Goal: Task Accomplishment & Management: Complete application form

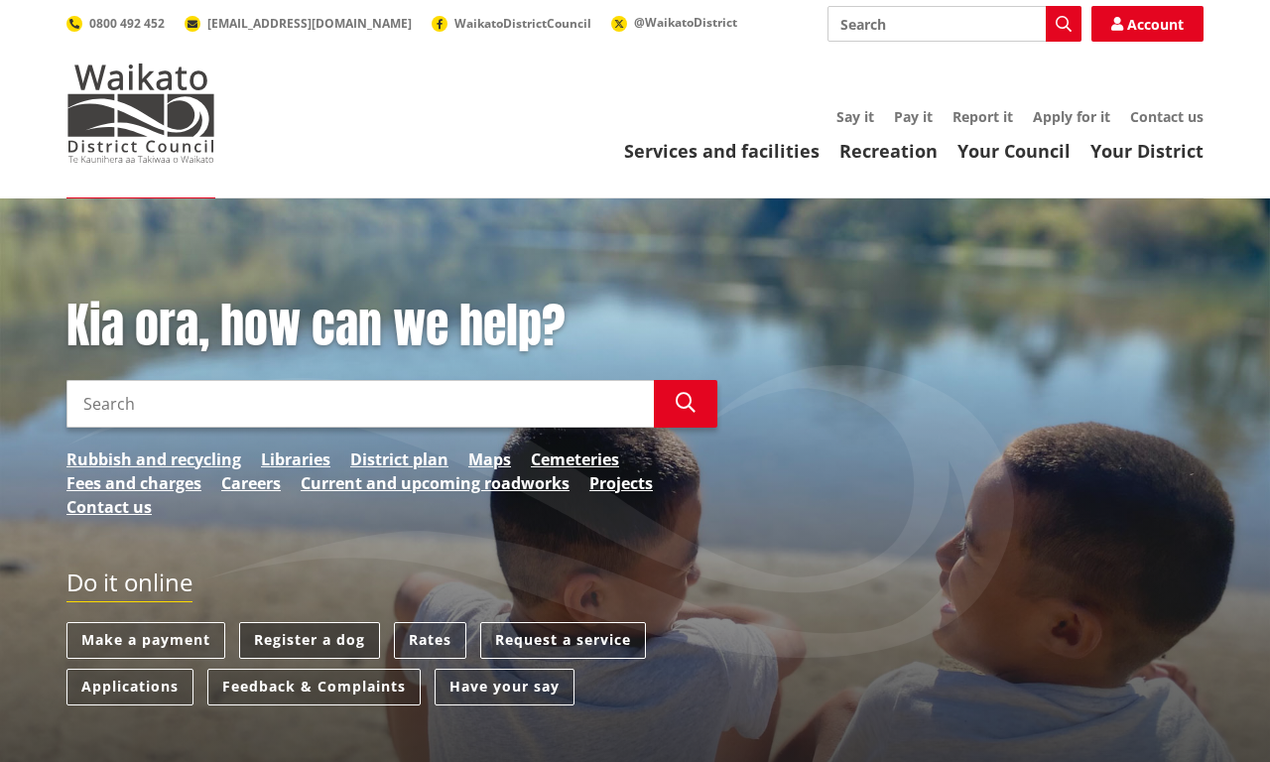
click at [309, 640] on link "Register a dog" at bounding box center [309, 640] width 141 height 37
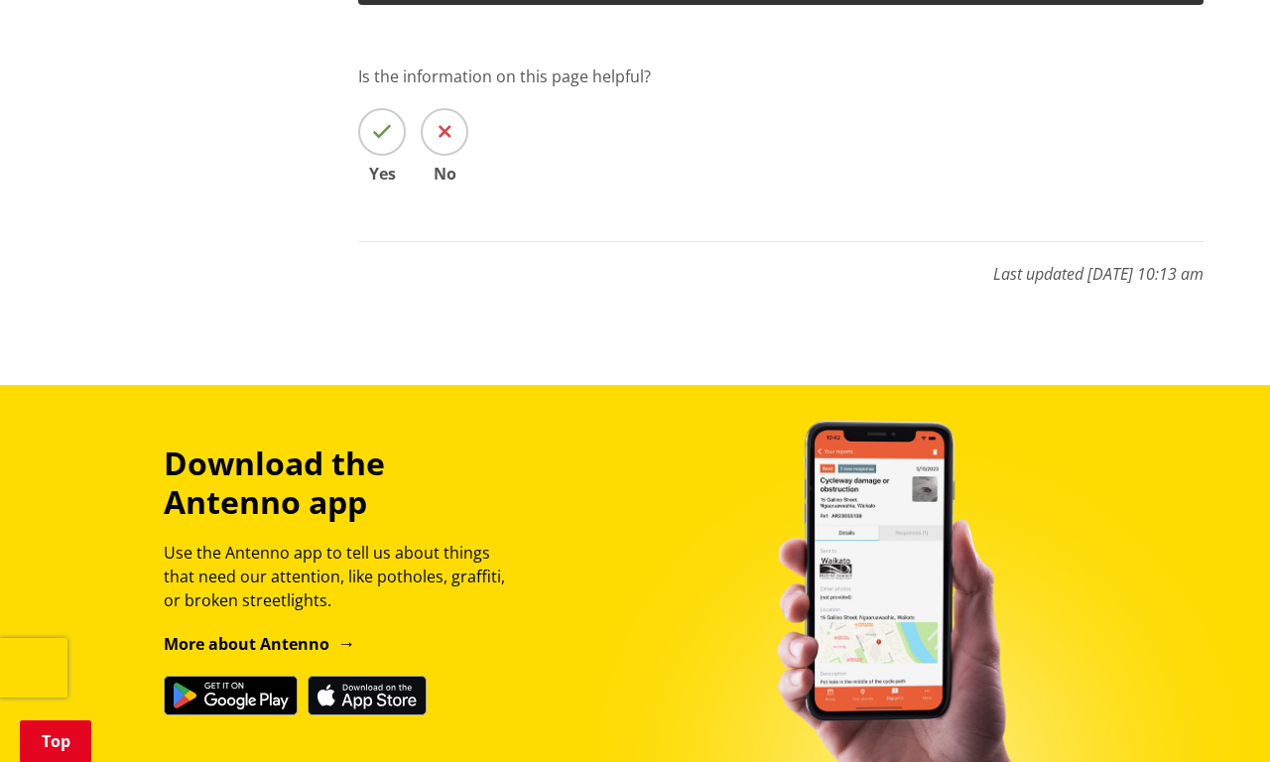
scroll to position [2634, 0]
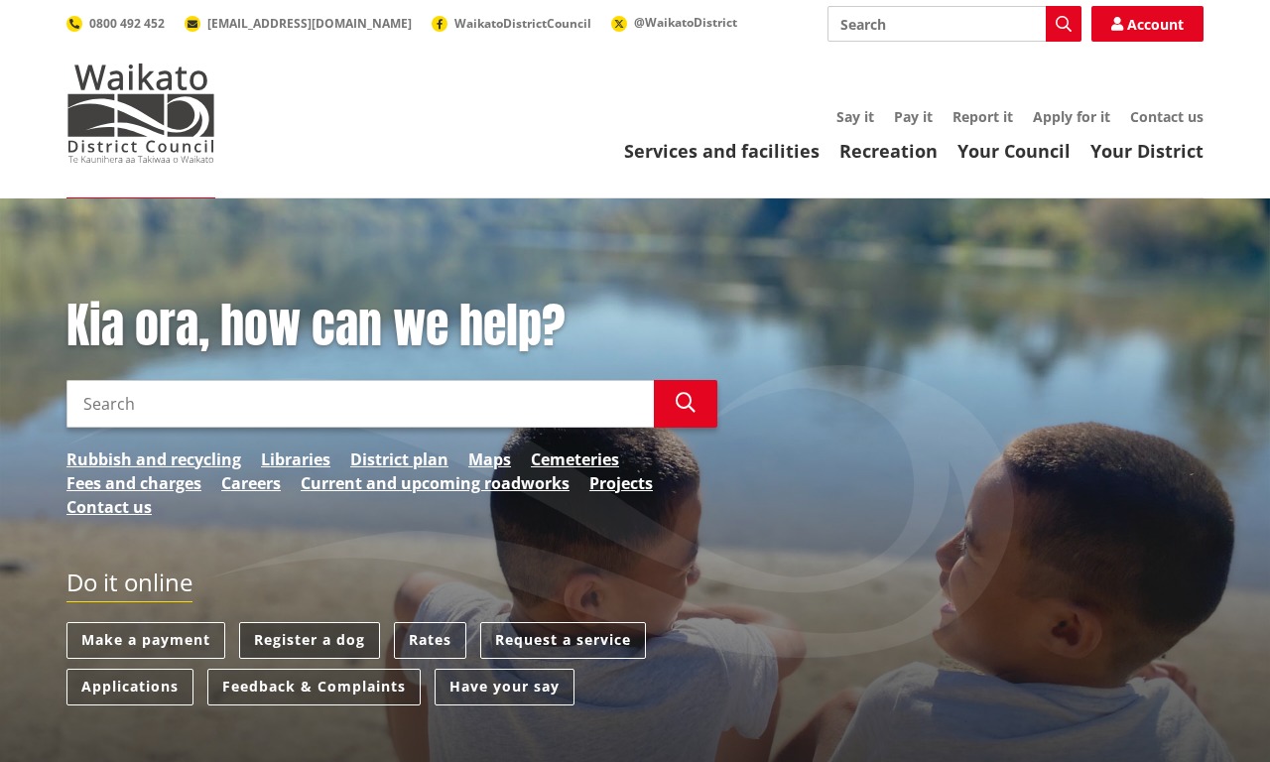
click at [309, 640] on link "Register a dog" at bounding box center [309, 640] width 141 height 37
